Goal: Task Accomplishment & Management: Manage account settings

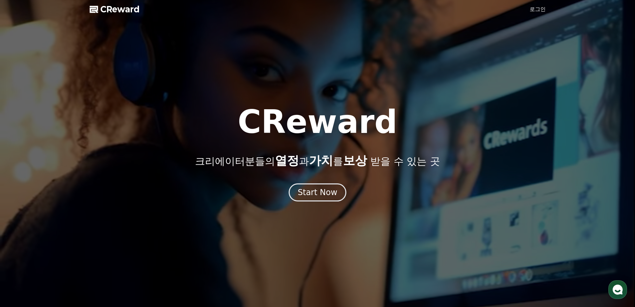
click at [535, 10] on link "로그인" at bounding box center [538, 9] width 16 height 8
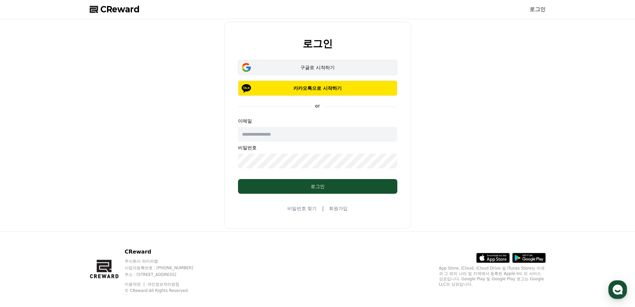
click at [308, 66] on div "구글로 시작하기" at bounding box center [318, 67] width 140 height 7
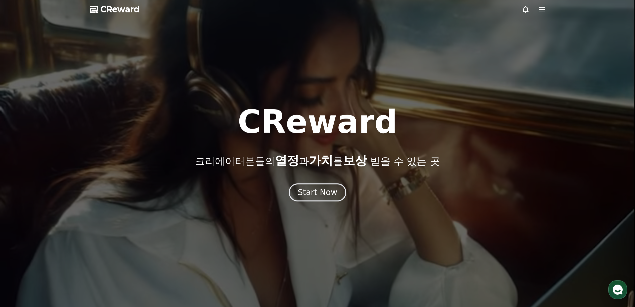
click at [544, 10] on icon at bounding box center [542, 9] width 8 height 8
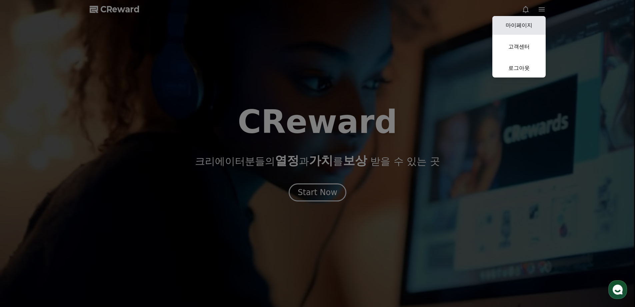
click at [525, 26] on link "마이페이지" at bounding box center [519, 25] width 53 height 19
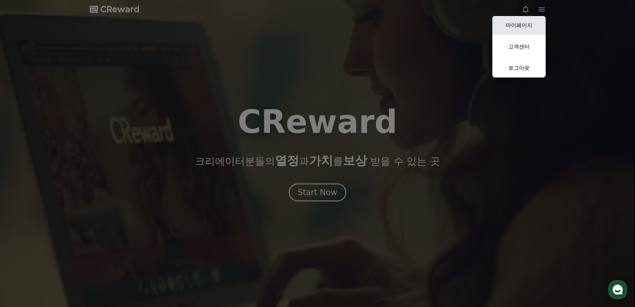
select select "**********"
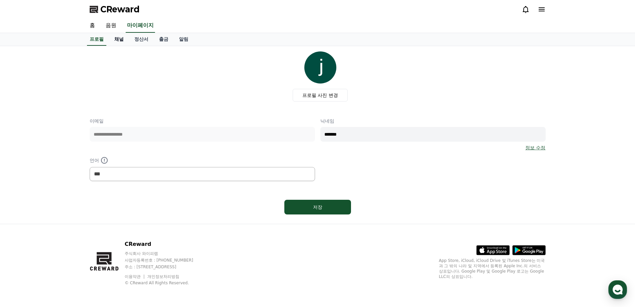
click at [119, 39] on link "채널" at bounding box center [119, 39] width 20 height 13
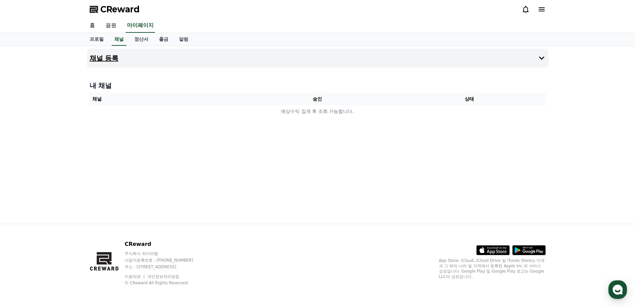
click at [529, 62] on button "채널 등록" at bounding box center [318, 58] width 462 height 19
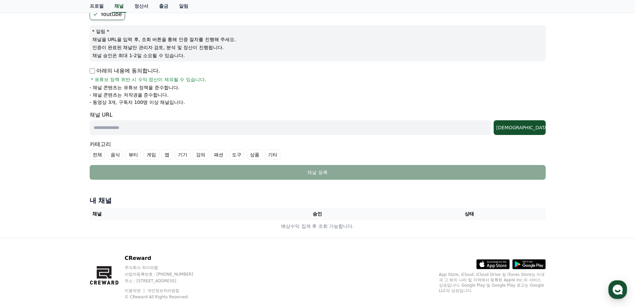
scroll to position [33, 0]
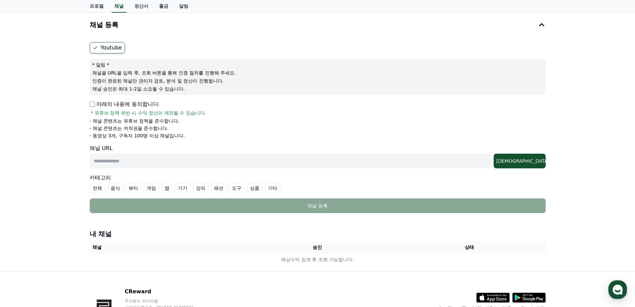
click at [102, 48] on label "Youtube" at bounding box center [107, 47] width 35 height 11
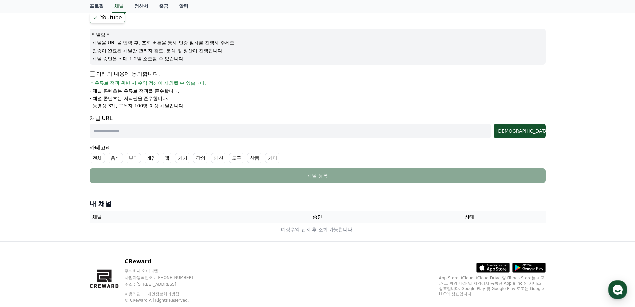
scroll to position [47, 0]
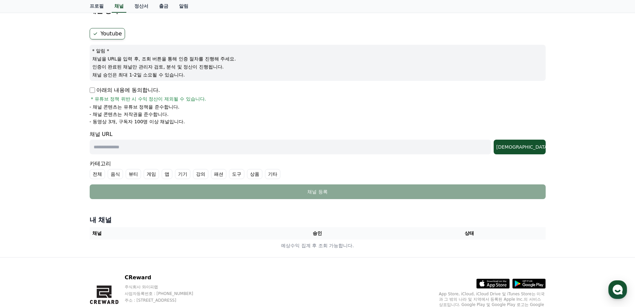
click at [68, 108] on div "채널 등록 Youtube * 알림 * 채널을 URL을 입력 후, 조회 버튼을 통해 인증 절차를 진행해 주세요. 인증이 완료된 채널만 관리자 검…" at bounding box center [317, 128] width 635 height 258
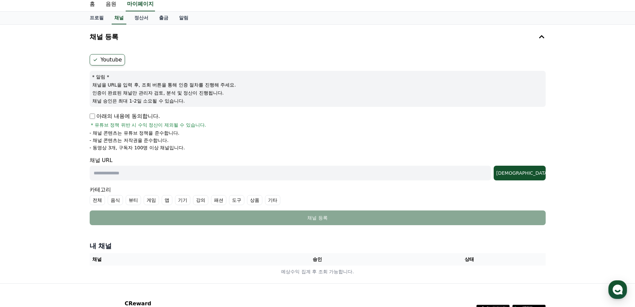
scroll to position [0, 0]
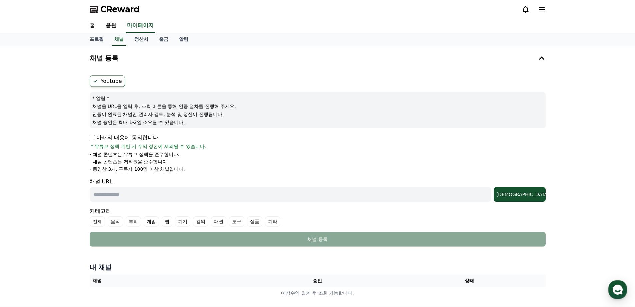
click at [68, 143] on div "채널 등록 Youtube * 알림 * 채널을 URL을 입력 후, 조회 버튼을 통해 인증 절차를 진행해 주세요. 인증이 완료된 채널만 관리자 검…" at bounding box center [317, 175] width 635 height 258
click at [99, 42] on link "프로필" at bounding box center [96, 39] width 25 height 13
select select "**********"
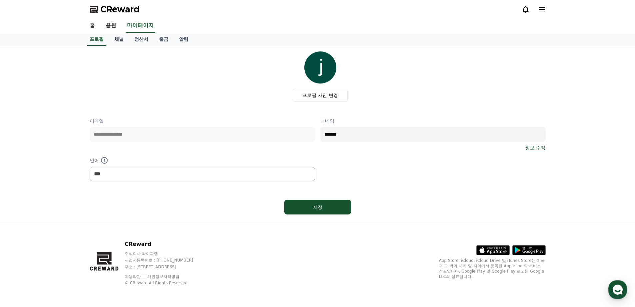
click at [109, 43] on link "채널" at bounding box center [119, 39] width 20 height 13
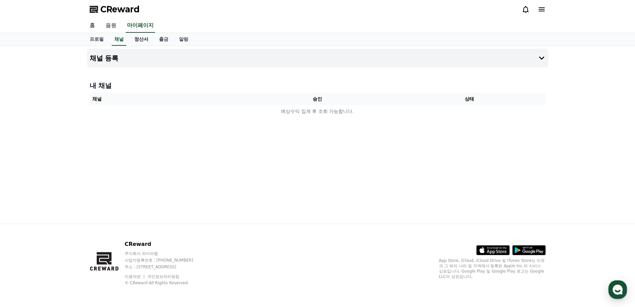
click at [135, 43] on link "정산서" at bounding box center [141, 39] width 25 height 13
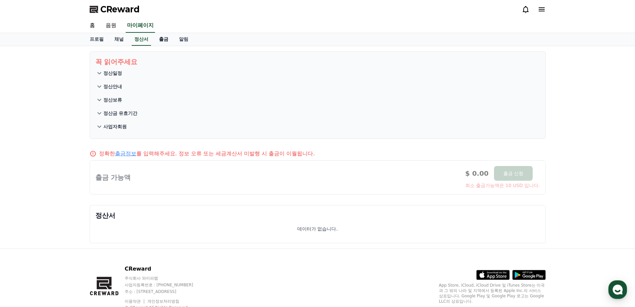
click at [163, 43] on link "출금" at bounding box center [164, 39] width 20 height 13
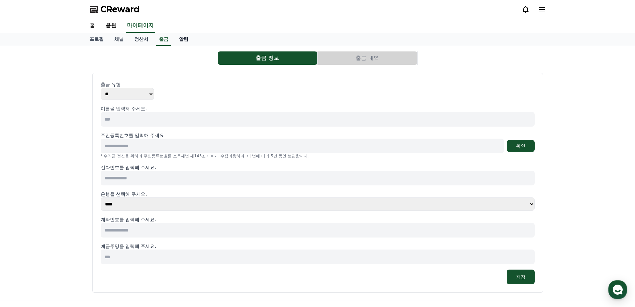
click at [186, 41] on link "알림" at bounding box center [184, 39] width 20 height 13
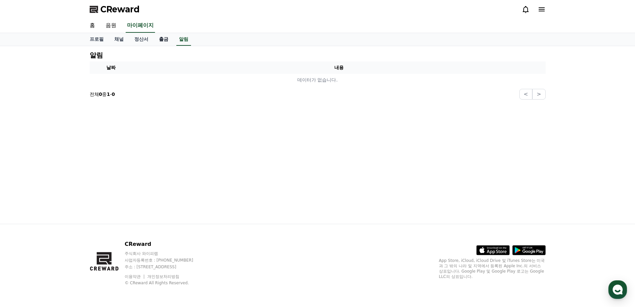
click at [164, 43] on link "출금" at bounding box center [164, 39] width 20 height 13
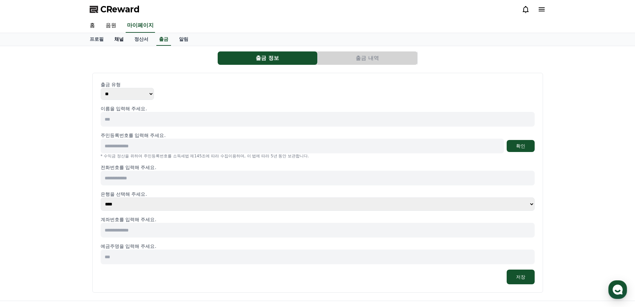
click at [121, 41] on link "채널" at bounding box center [119, 39] width 20 height 13
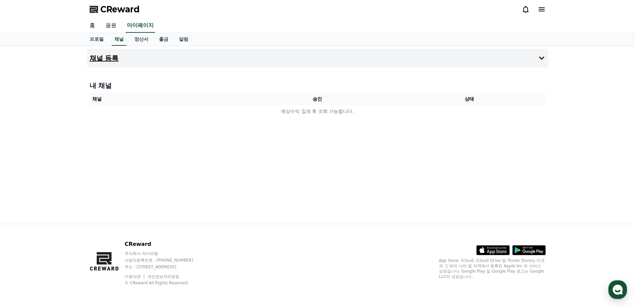
click at [168, 60] on button "채널 등록" at bounding box center [318, 58] width 462 height 19
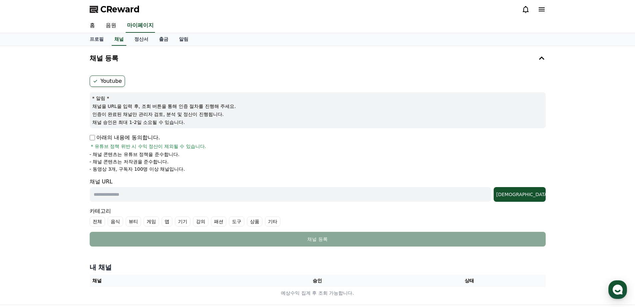
click at [110, 85] on label "Youtube" at bounding box center [107, 80] width 35 height 11
click at [75, 132] on div "채널 등록 Youtube * 알림 * 채널을 URL을 입력 후, 조회 버튼을 통해 인증 절차를 진행해 주세요. 인증이 완료된 채널만 관리자 검…" at bounding box center [317, 175] width 635 height 258
click at [96, 138] on p "아래의 내용에 동의합니다." at bounding box center [125, 137] width 70 height 8
click at [76, 131] on div "채널 등록 Youtube * 알림 * 채널을 URL을 입력 후, 조회 버튼을 통해 인증 절차를 진행해 주세요. 인증이 완료된 채널만 관리자 검…" at bounding box center [317, 175] width 635 height 258
click at [69, 132] on div "채널 등록 Youtube * 알림 * 채널을 URL을 입력 후, 조회 버튼을 통해 인증 절차를 진행해 주세요. 인증이 완료된 채널만 관리자 검…" at bounding box center [317, 175] width 635 height 258
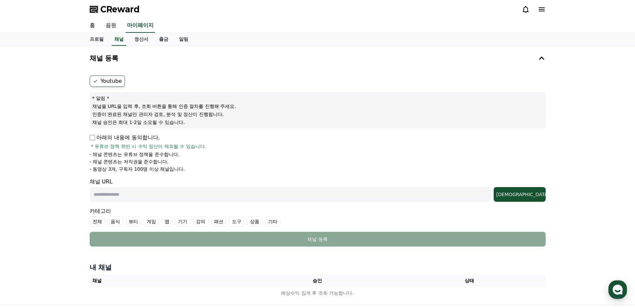
drag, startPoint x: 94, startPoint y: 114, endPoint x: 219, endPoint y: 123, distance: 126.1
click at [219, 123] on div "* 알림 * 채널을 URL을 입력 후, 조회 버튼을 통해 인증 절차를 진행해 주세요. 인증이 완료된 채널만 관리자 검토, 분석 및 정산이 진행…" at bounding box center [318, 110] width 456 height 36
click at [213, 121] on p "채널 승인은 최대 1-2일 소요될 수 있습니다." at bounding box center [317, 122] width 451 height 7
drag, startPoint x: 208, startPoint y: 123, endPoint x: 152, endPoint y: 113, distance: 56.6
click at [152, 113] on div "* 알림 * 채널을 URL을 입력 후, 조회 버튼을 통해 인증 절차를 진행해 주세요. 인증이 완료된 채널만 관리자 검토, 분석 및 정산이 진행…" at bounding box center [318, 110] width 456 height 36
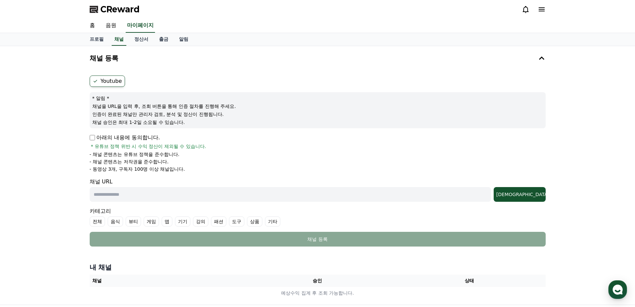
click at [163, 119] on p "채널 승인은 최대 1-2일 소요될 수 있습니다." at bounding box center [317, 122] width 451 height 7
drag, startPoint x: 185, startPoint y: 118, endPoint x: 188, endPoint y: 120, distance: 3.6
click at [188, 120] on div "* 알림 * 채널을 URL을 입력 후, 조회 버튼을 통해 인증 절차를 진행해 주세요. 인증이 완료된 채널만 관리자 검토, 분석 및 정산이 진행…" at bounding box center [318, 110] width 456 height 36
click at [191, 120] on p "채널 승인은 최대 1-2일 소요될 수 있습니다." at bounding box center [317, 122] width 451 height 7
drag, startPoint x: 199, startPoint y: 121, endPoint x: 160, endPoint y: 105, distance: 42.4
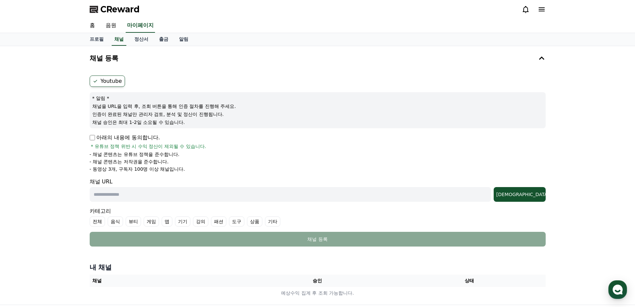
click at [161, 105] on div "* 알림 * 채널을 URL을 입력 후, 조회 버튼을 통해 인증 절차를 진행해 주세요. 인증이 완료된 채널만 관리자 검토, 분석 및 정산이 진행…" at bounding box center [318, 110] width 456 height 36
click at [156, 110] on div "* 알림 * 채널을 URL을 입력 후, 조회 버튼을 통해 인증 절차를 진행해 주세요. 인증이 완료된 채널만 관리자 검토, 분석 및 정산이 진행…" at bounding box center [318, 110] width 456 height 36
drag, startPoint x: 107, startPoint y: 116, endPoint x: 215, endPoint y: 119, distance: 108.4
click at [213, 119] on div "* 알림 * 채널을 URL을 입력 후, 조회 버튼을 통해 인증 절차를 진행해 주세요. 인증이 완료된 채널만 관리자 검토, 분석 및 정산이 진행…" at bounding box center [318, 110] width 456 height 36
click at [215, 119] on p "채널 승인은 최대 1-2일 소요될 수 있습니다." at bounding box center [317, 122] width 451 height 7
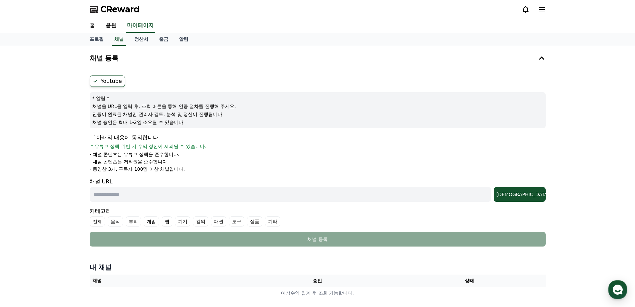
drag, startPoint x: 220, startPoint y: 122, endPoint x: 143, endPoint y: 105, distance: 78.1
click at [143, 105] on div "* 알림 * 채널을 URL을 입력 후, 조회 버튼을 통해 인증 절차를 진행해 주세요. 인증이 완료된 채널만 관리자 검토, 분석 및 정산이 진행…" at bounding box center [318, 110] width 456 height 36
click at [143, 105] on p "채널을 URL을 입력 후, 조회 버튼을 통해 인증 절차를 진행해 주세요." at bounding box center [317, 106] width 451 height 7
drag, startPoint x: 130, startPoint y: 108, endPoint x: 163, endPoint y: 124, distance: 36.1
click at [161, 123] on div "* 알림 * 채널을 URL을 입력 후, 조회 버튼을 통해 인증 절차를 진행해 주세요. 인증이 완료된 채널만 관리자 검토, 분석 및 정산이 진행…" at bounding box center [318, 110] width 456 height 36
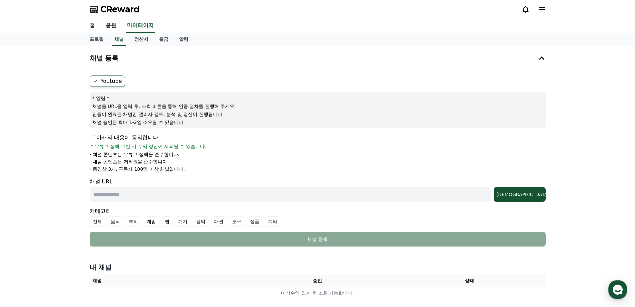
click at [163, 124] on p "채널 승인은 최대 1-2일 소요될 수 있습니다." at bounding box center [317, 122] width 451 height 7
drag, startPoint x: 185, startPoint y: 124, endPoint x: 128, endPoint y: 105, distance: 60.5
click at [128, 105] on div "* 알림 * 채널을 URL을 입력 후, 조회 버튼을 통해 인증 절차를 진행해 주세요. 인증이 완료된 채널만 관리자 검토, 분석 및 정산이 진행…" at bounding box center [318, 110] width 456 height 36
click at [128, 105] on p "채널을 URL을 입력 후, 조회 버튼을 통해 인증 절차를 진행해 주세요." at bounding box center [317, 106] width 451 height 7
click at [65, 162] on div "채널 등록 Youtube * 알림 * 채널을 URL을 입력 후, 조회 버튼을 통해 인증 절차를 진행해 주세요. 인증이 완료된 채널만 관리자 검…" at bounding box center [317, 175] width 635 height 258
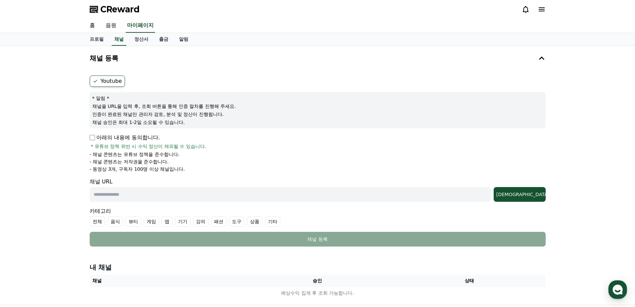
click at [117, 196] on input "text" at bounding box center [291, 194] width 402 height 15
paste input "**********"
type input "**********"
click at [540, 197] on div "조회" at bounding box center [520, 194] width 47 height 7
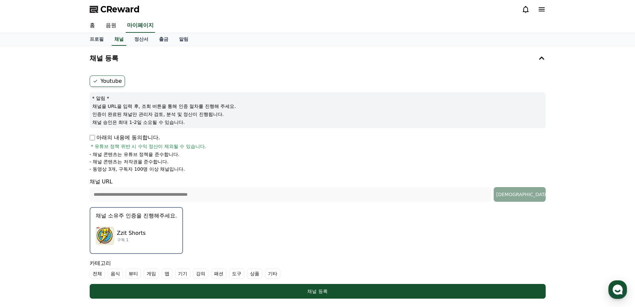
click at [157, 234] on div "Zzit Shorts 구독 1" at bounding box center [136, 235] width 81 height 27
click at [157, 234] on div "**********" at bounding box center [318, 175] width 462 height 252
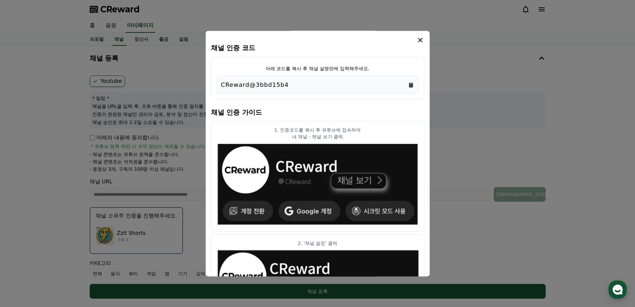
click at [412, 82] on icon "Copy to clipboard" at bounding box center [411, 82] width 1 height 1
click at [415, 37] on div "modal" at bounding box center [317, 40] width 213 height 8
click at [421, 40] on icon "modal" at bounding box center [420, 40] width 5 height 5
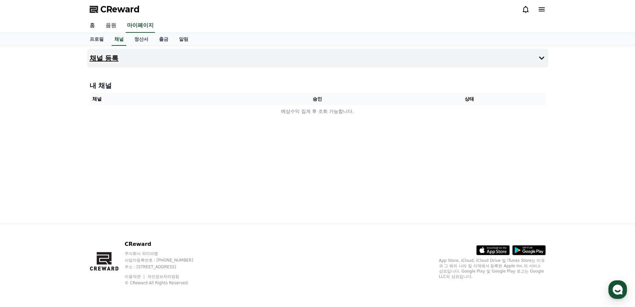
click at [181, 61] on button "채널 등록" at bounding box center [318, 58] width 462 height 19
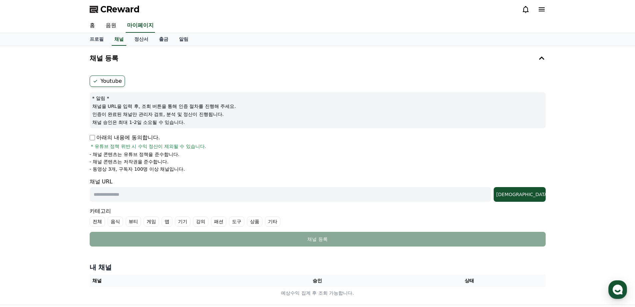
click at [96, 132] on form "Youtube * 알림 * 채널을 URL을 입력 후, 조회 버튼을 통해 인증 절차를 진행해 주세요. 인증이 완료된 채널만 관리자 검토, 분석 …" at bounding box center [318, 160] width 456 height 171
click at [73, 152] on div "채널 등록 Youtube * 알림 * 채널을 URL을 입력 후, 조회 버튼을 통해 인증 절차를 진행해 주세요. 인증이 완료된 채널만 관리자 검…" at bounding box center [317, 175] width 635 height 258
click at [80, 176] on div "채널 등록 Youtube * 알림 * 채널을 URL을 입력 후, 조회 버튼을 통해 인증 절차를 진행해 주세요. 인증이 완료된 채널만 관리자 검…" at bounding box center [317, 175] width 635 height 258
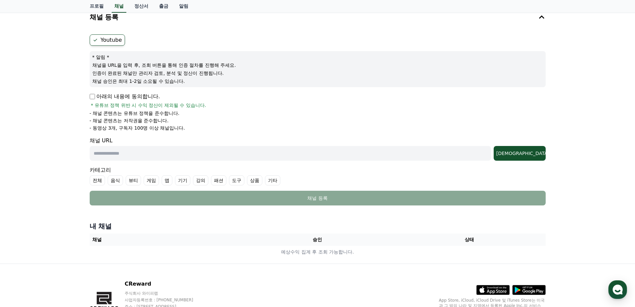
scroll to position [81, 0]
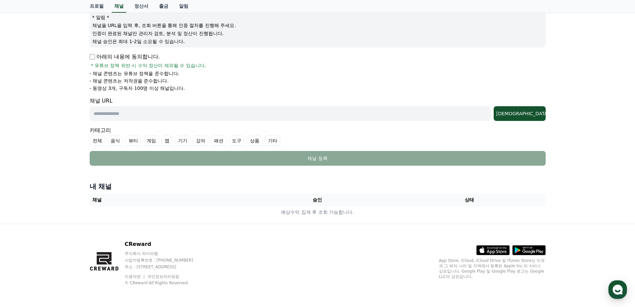
click at [108, 99] on div "채널 URL 조회" at bounding box center [318, 109] width 456 height 24
click at [112, 115] on input "text" at bounding box center [291, 113] width 402 height 15
paste input "**********"
click at [129, 110] on input "**********" at bounding box center [291, 113] width 402 height 15
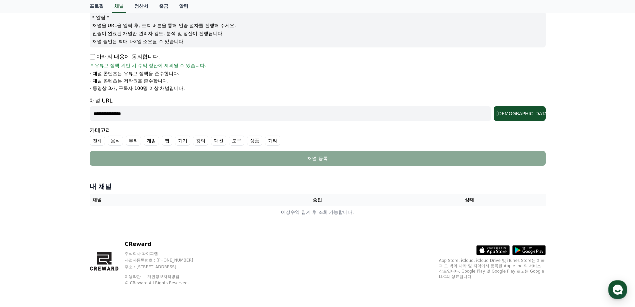
click at [129, 110] on input "**********" at bounding box center [291, 113] width 402 height 15
paste input "**********"
type input "**********"
click at [539, 109] on button "조회" at bounding box center [520, 113] width 52 height 15
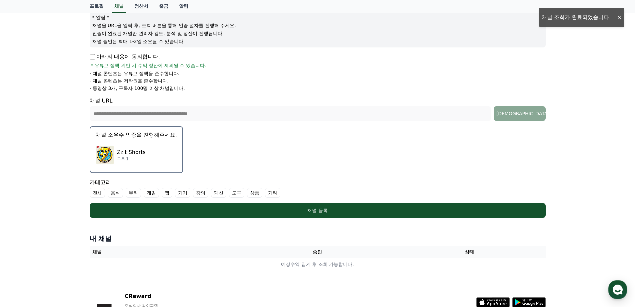
drag, startPoint x: 152, startPoint y: 150, endPoint x: 59, endPoint y: 166, distance: 94.5
click at [59, 166] on div "**********" at bounding box center [317, 120] width 635 height 310
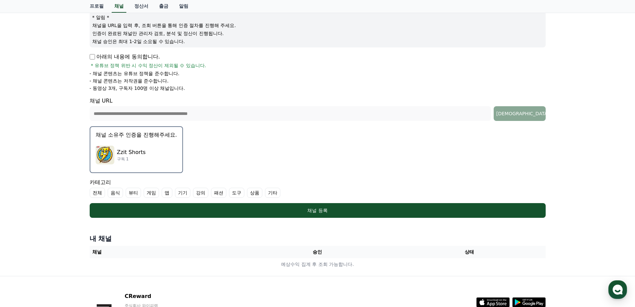
click at [132, 151] on p "Zzit Shorts" at bounding box center [131, 152] width 29 height 8
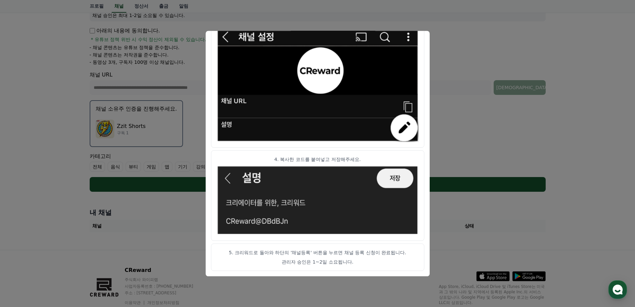
scroll to position [133, 0]
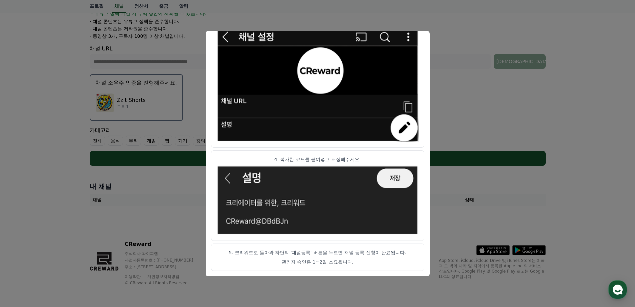
drag, startPoint x: 288, startPoint y: 252, endPoint x: 384, endPoint y: 266, distance: 96.4
click at [384, 266] on article "5. 크리워드로 돌아와 하단의 '채널등록' 버튼을 누르면 채널 등록 신청이 완료됩니다. 관리자 승인은 1~2일 소요됩니다." at bounding box center [317, 256] width 213 height 27
click at [380, 263] on p "관리자 승인은 1~2일 소요됩니다." at bounding box center [318, 261] width 202 height 7
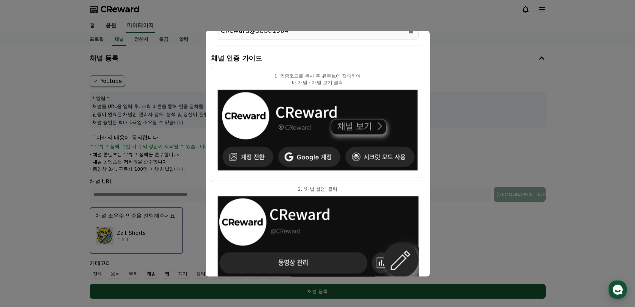
scroll to position [0, 0]
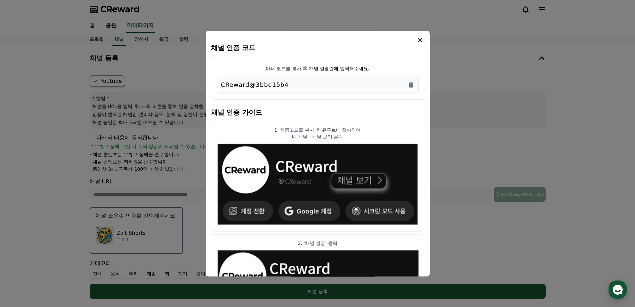
click at [419, 41] on icon "modal" at bounding box center [421, 40] width 8 height 8
click at [419, 40] on icon "modal" at bounding box center [421, 40] width 8 height 8
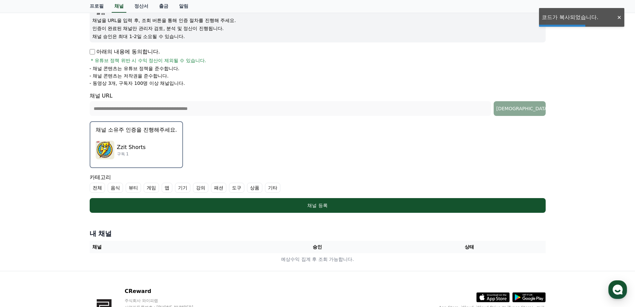
scroll to position [133, 0]
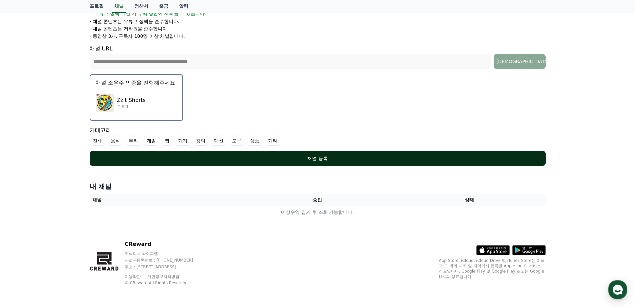
click at [323, 159] on div "채널 등록" at bounding box center [318, 158] width 430 height 7
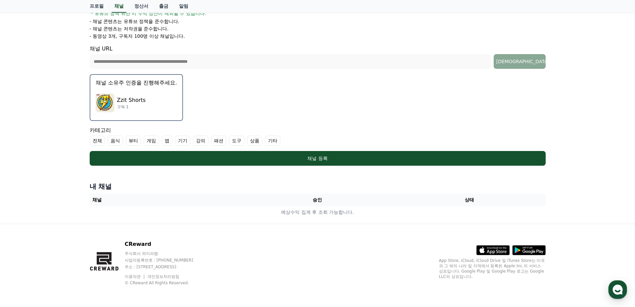
click at [96, 141] on label "전체" at bounding box center [97, 140] width 15 height 10
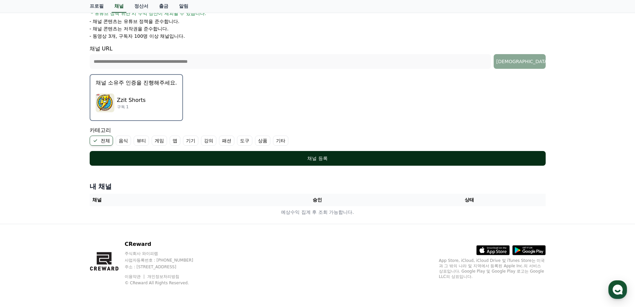
click at [321, 158] on div "채널 등록" at bounding box center [318, 158] width 430 height 7
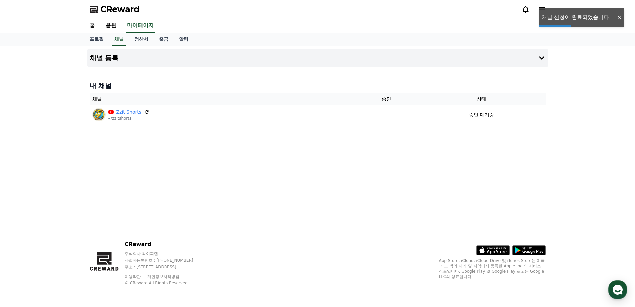
click at [416, 152] on div "채널 등록 내 채널 채널 승인 상태 Zzit Shorts @zzitshorts - 승인 대기중" at bounding box center [317, 134] width 467 height 177
click at [383, 156] on div "채널 등록 내 채널 채널 승인 상태 Zzit Shorts @zzitshorts - 승인 대기중" at bounding box center [317, 134] width 467 height 177
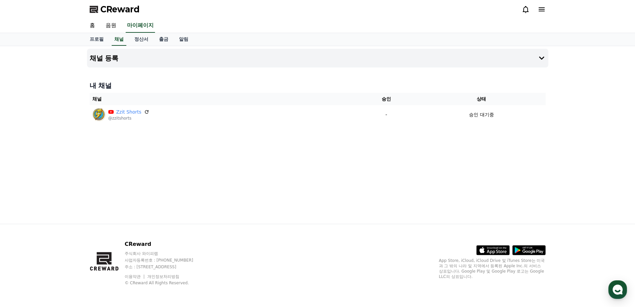
drag, startPoint x: 423, startPoint y: 169, endPoint x: 137, endPoint y: 71, distance: 302.1
click at [137, 71] on div "채널 등록 내 채널 채널 승인 상태 Zzit Shorts @zzitshorts - 승인 대기중" at bounding box center [317, 134] width 467 height 177
click at [180, 159] on div "채널 등록 내 채널 채널 승인 상태 Zzit Shorts @zzitshorts - 승인 대기중" at bounding box center [317, 134] width 467 height 177
click at [112, 23] on link "음원" at bounding box center [110, 26] width 21 height 14
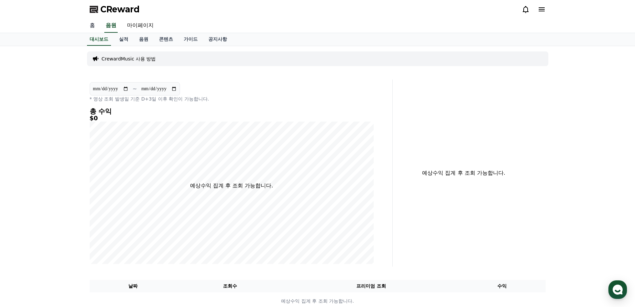
click at [96, 25] on link "홈" at bounding box center [92, 26] width 16 height 14
click at [121, 42] on link "실적" at bounding box center [124, 39] width 20 height 13
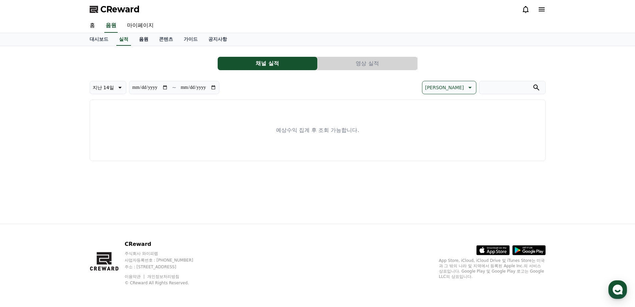
click at [143, 43] on link "음원" at bounding box center [144, 39] width 20 height 13
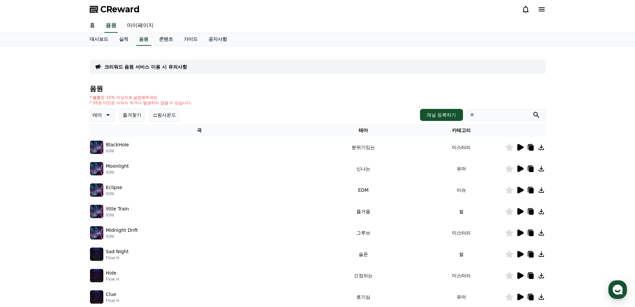
click at [108, 112] on icon at bounding box center [107, 115] width 8 height 8
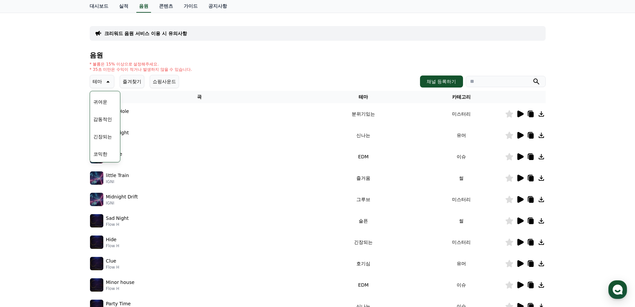
scroll to position [241, 0]
click at [104, 134] on button "귀여운" at bounding box center [100, 135] width 19 height 15
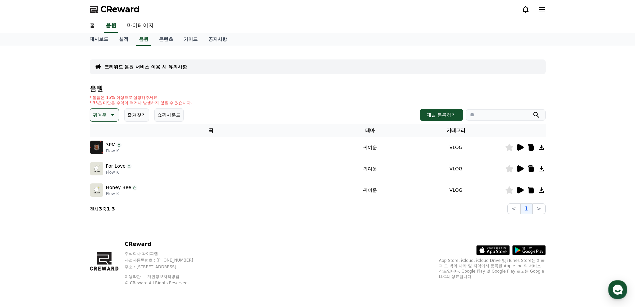
click at [109, 114] on icon at bounding box center [112, 115] width 8 height 8
click at [104, 169] on button "호기심" at bounding box center [100, 167] width 19 height 15
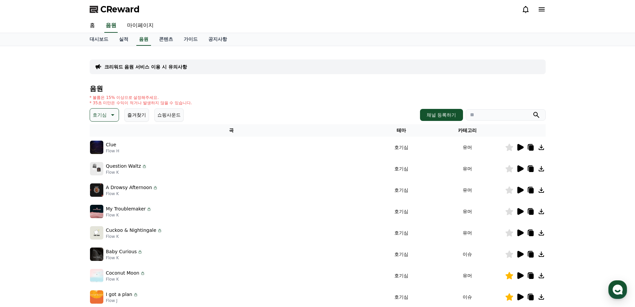
click at [144, 117] on button "즐겨찾기" at bounding box center [136, 114] width 25 height 13
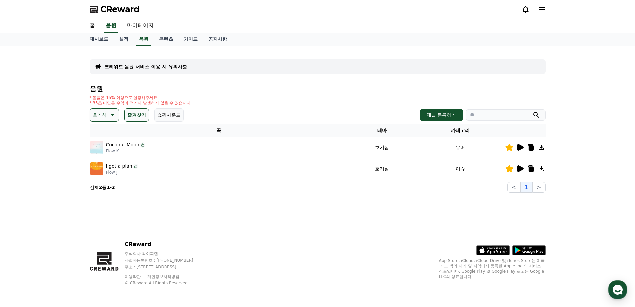
click at [162, 117] on button "쇼핑사운드" at bounding box center [168, 114] width 29 height 13
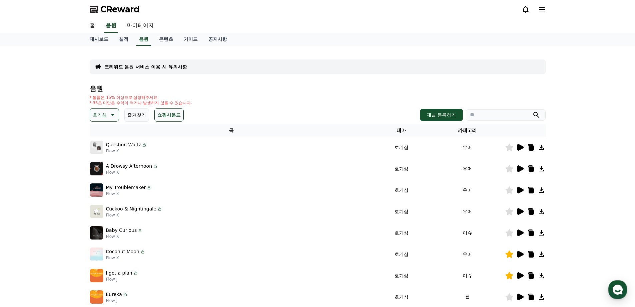
click at [130, 116] on button "즐겨찾기" at bounding box center [136, 114] width 25 height 13
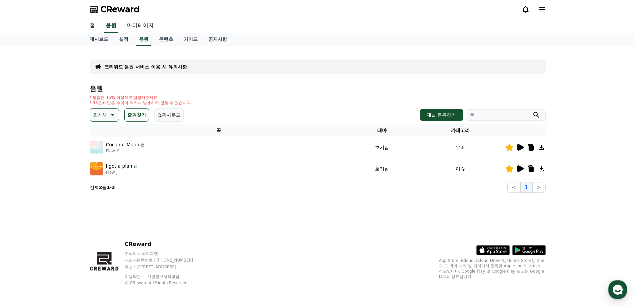
click at [61, 165] on div "크리워드 음원 서비스 이용 시 유의사항 음원 * 볼륨은 15% 이상으로 설정해주세요. * 35초 미만은 수익이 적거나 발생하지 않을 수 있습니…" at bounding box center [317, 134] width 635 height 177
click at [97, 29] on link "홈" at bounding box center [92, 26] width 16 height 14
